Goal: Task Accomplishment & Management: Use online tool/utility

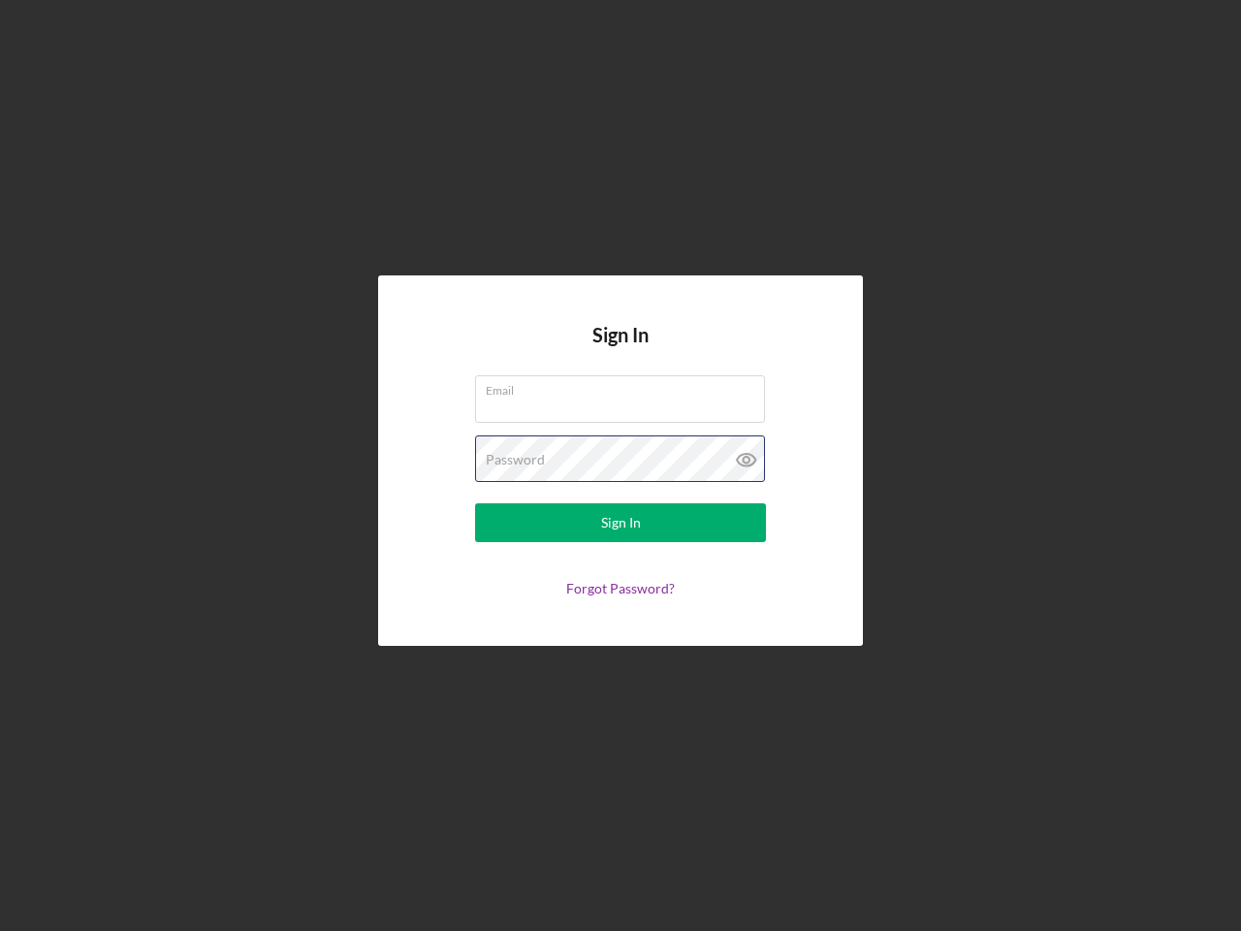
click at [621, 465] on div "Password" at bounding box center [620, 459] width 291 height 48
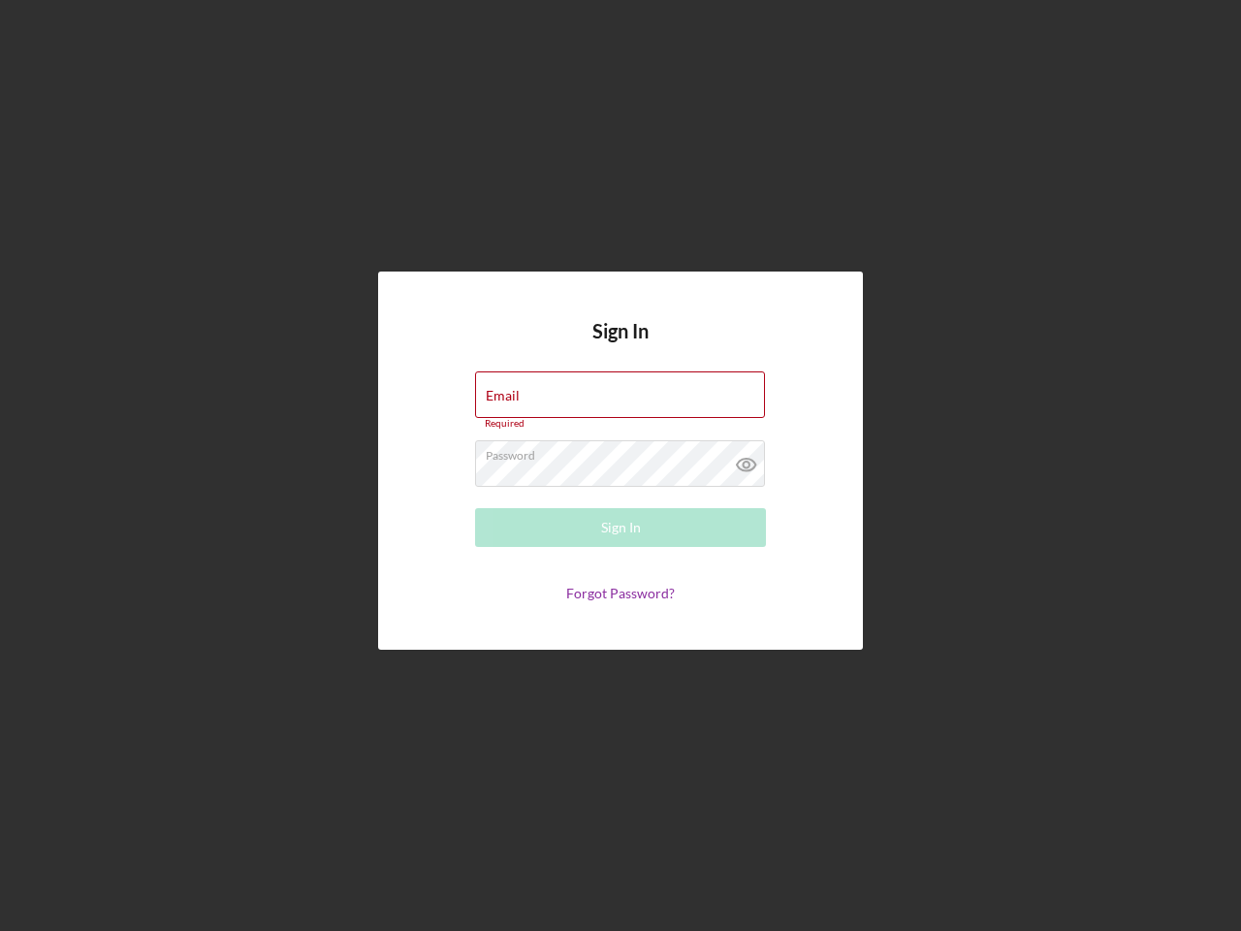
click at [747, 460] on icon at bounding box center [746, 464] width 48 height 48
